Goal: Task Accomplishment & Management: Use online tool/utility

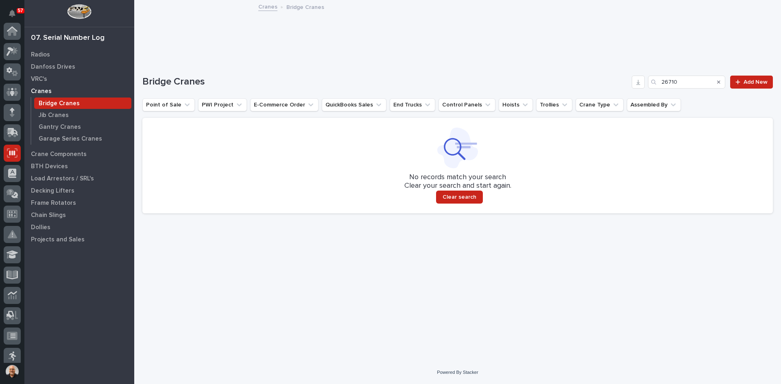
scroll to position [122, 0]
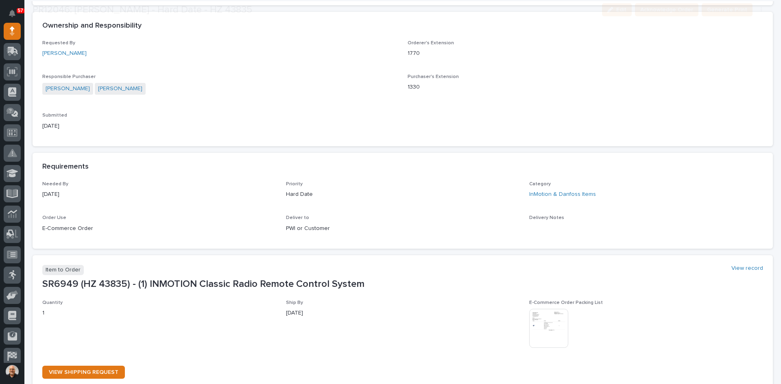
scroll to position [366, 0]
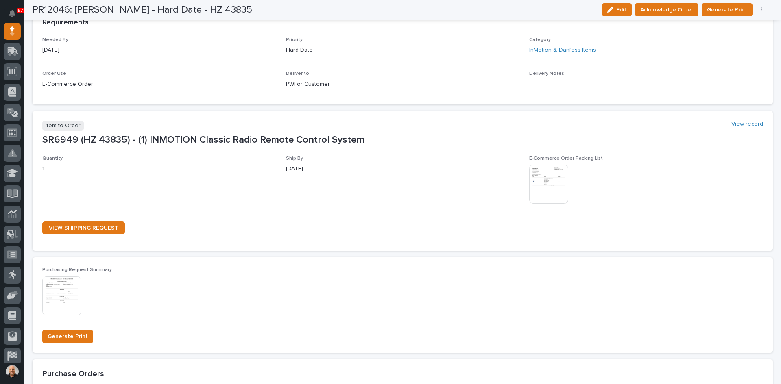
click at [541, 187] on img at bounding box center [548, 184] width 39 height 39
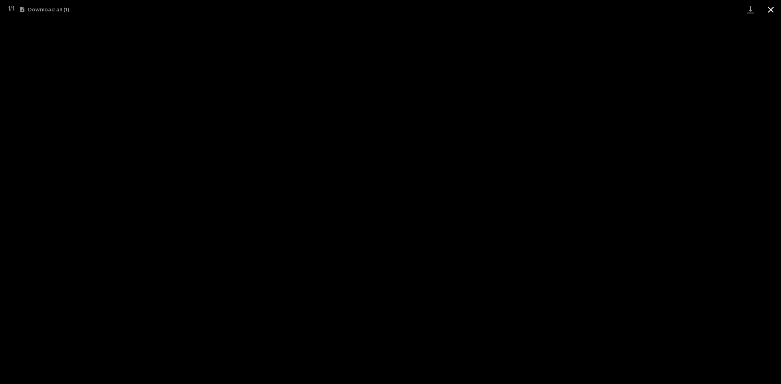
click at [769, 9] on button "Close gallery" at bounding box center [771, 9] width 20 height 19
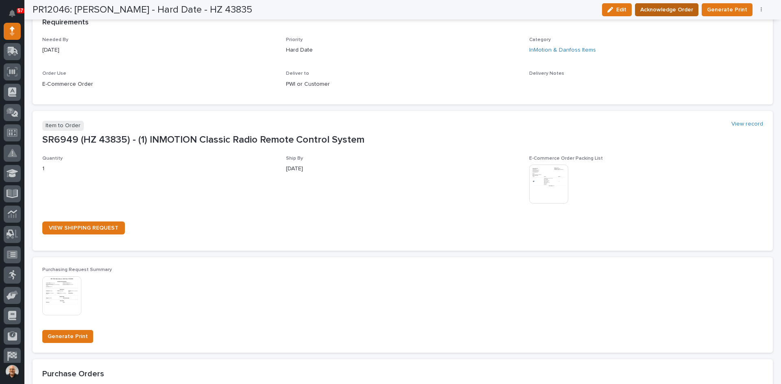
click at [664, 9] on span "Acknowledge Order" at bounding box center [666, 10] width 53 height 10
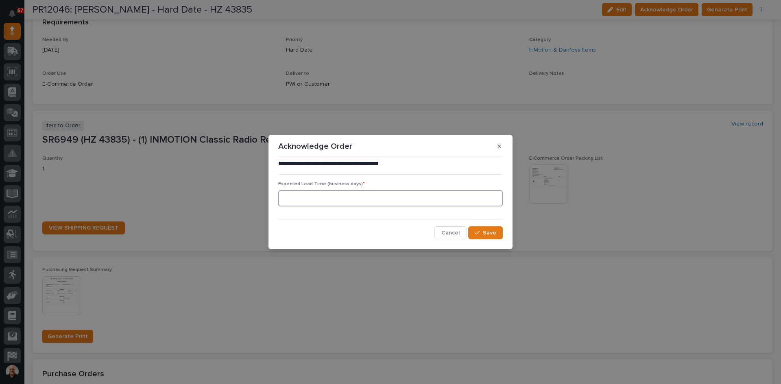
click at [301, 201] on input at bounding box center [390, 198] width 225 height 16
type input "0"
click at [488, 232] on span "Save" at bounding box center [489, 232] width 13 height 7
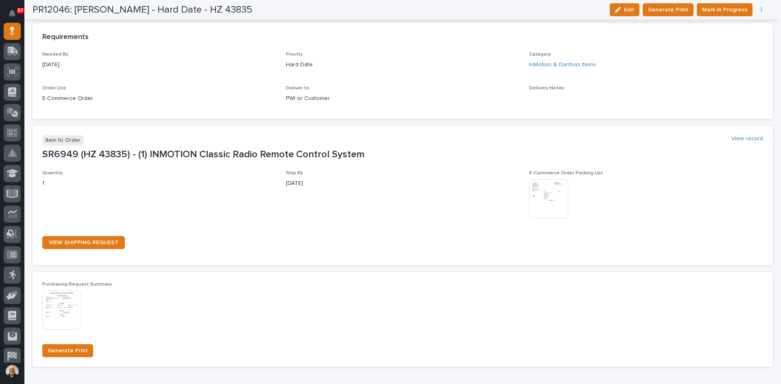
scroll to position [436, 0]
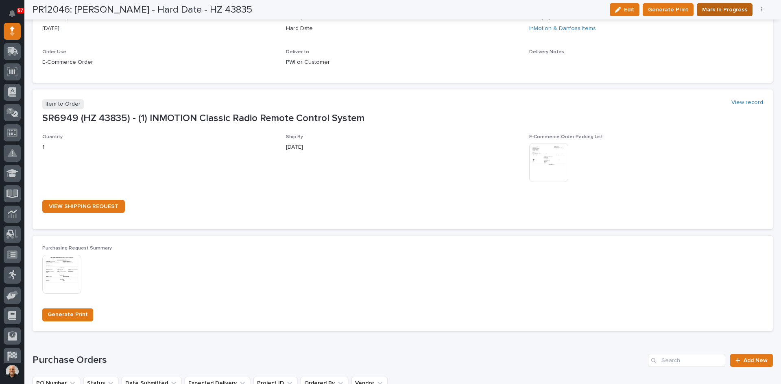
click at [716, 11] on span "Mark In Progress" at bounding box center [724, 10] width 45 height 10
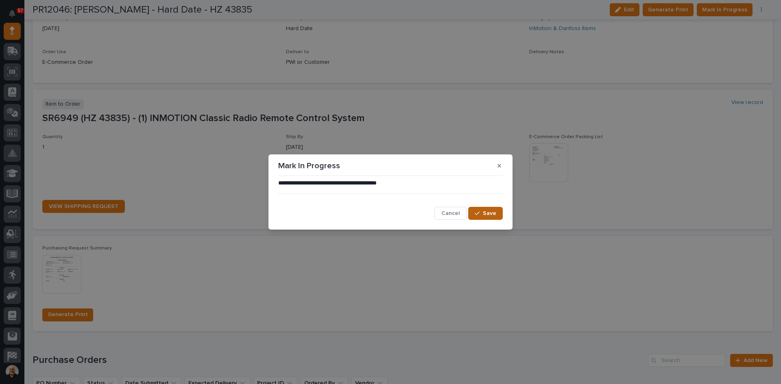
click at [485, 217] on span "Save" at bounding box center [489, 213] width 13 height 7
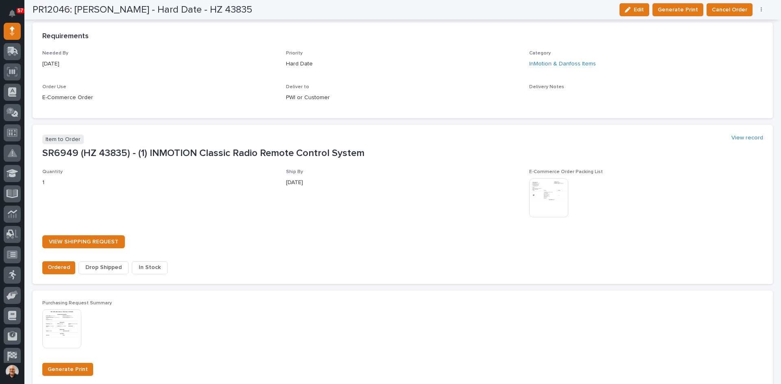
scroll to position [486, 0]
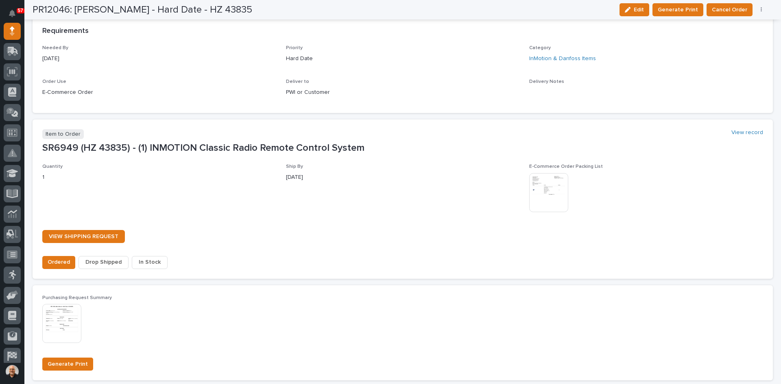
click at [144, 260] on span "In Stock" at bounding box center [150, 263] width 22 height 10
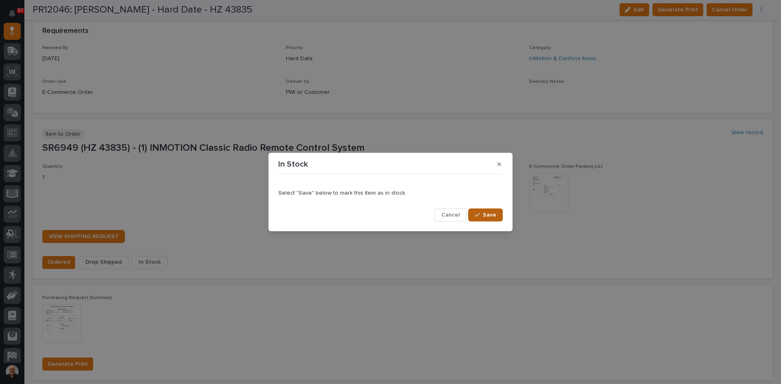
click at [497, 216] on button "Save" at bounding box center [485, 215] width 35 height 13
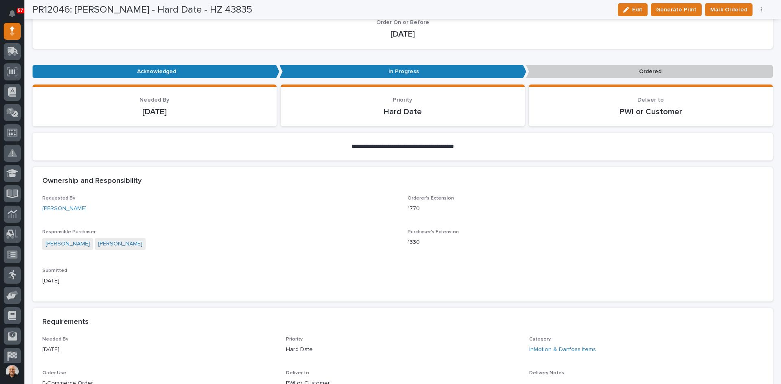
scroll to position [0, 0]
